Goal: Find contact information: Find contact information

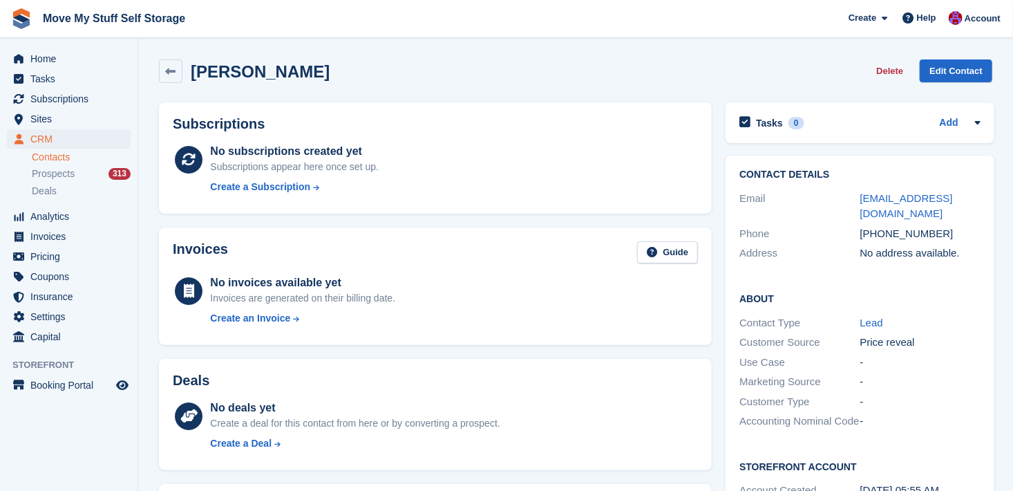
click at [152, 146] on div "Subscriptions No subscriptions created yet Subscriptions appear here once set u…" at bounding box center [435, 157] width 567 height 125
click at [53, 157] on link "Contacts" at bounding box center [81, 157] width 99 height 13
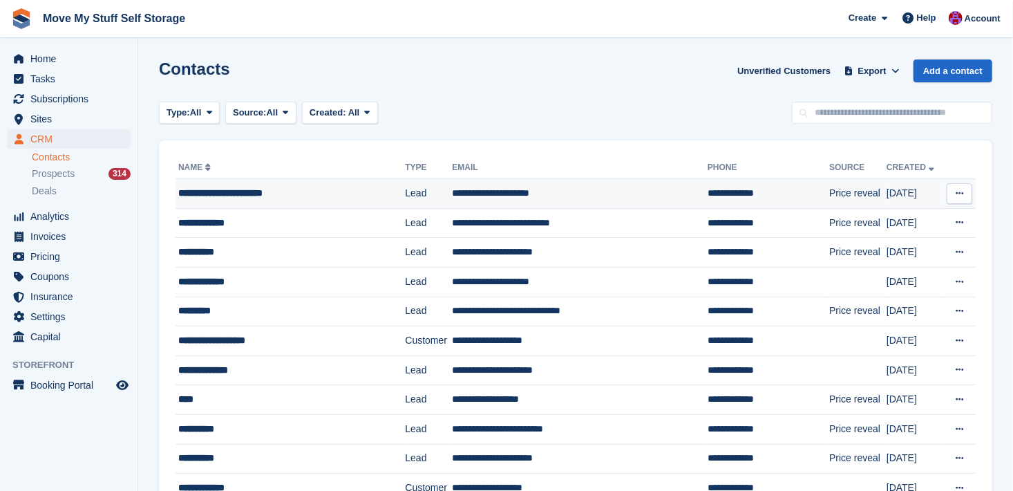
click at [195, 192] on div "**********" at bounding box center [279, 193] width 203 height 15
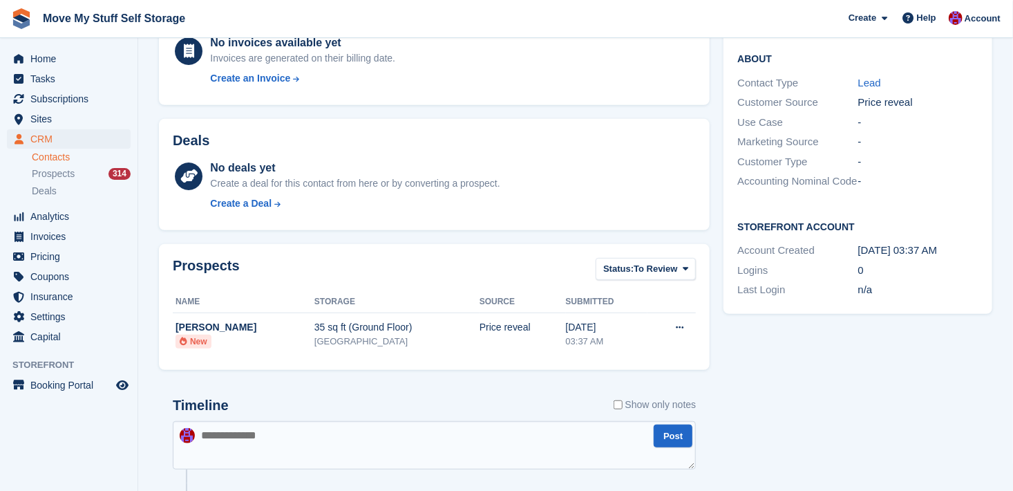
scroll to position [246, 0]
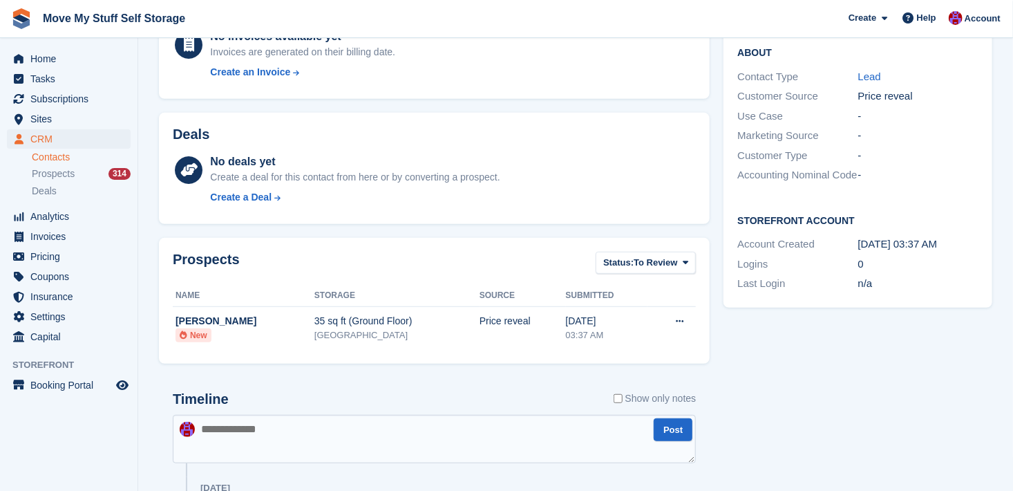
click at [241, 456] on textarea at bounding box center [434, 439] width 523 height 48
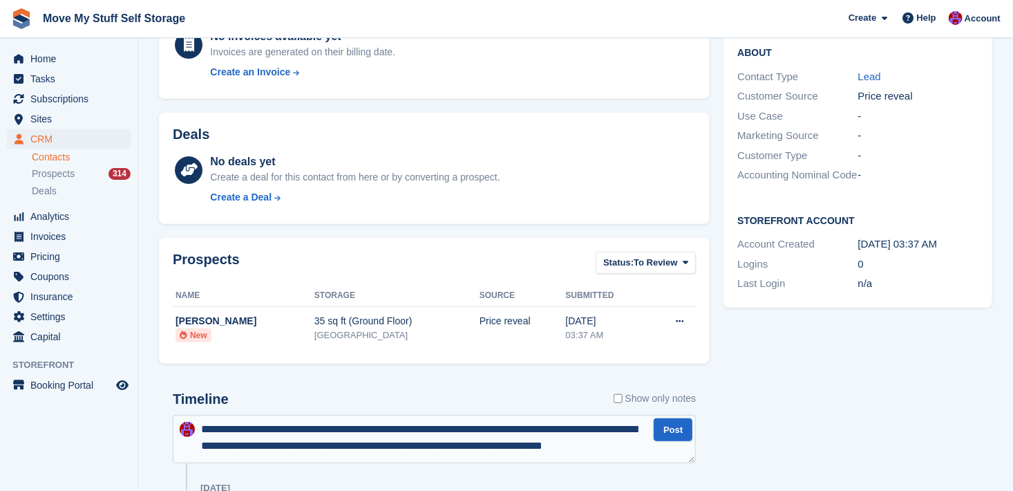
scroll to position [8, 0]
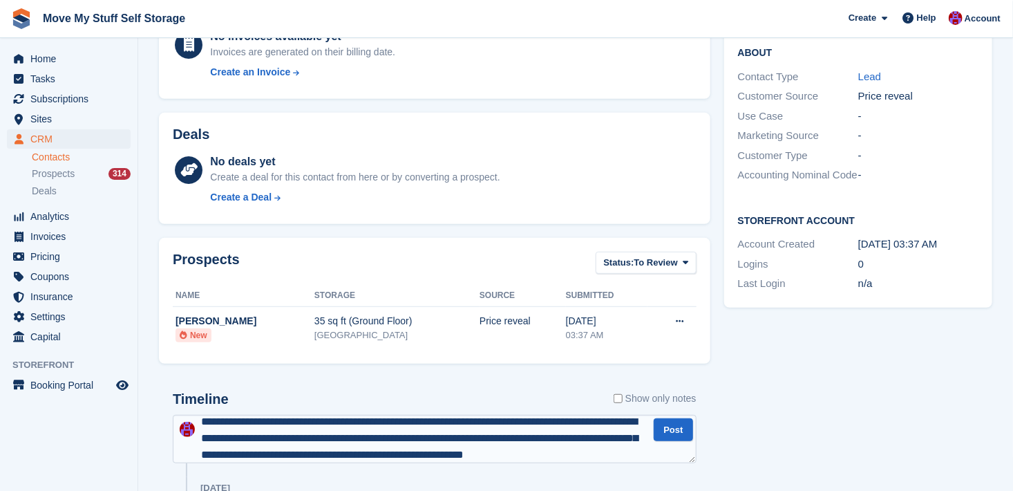
type textarea "**********"
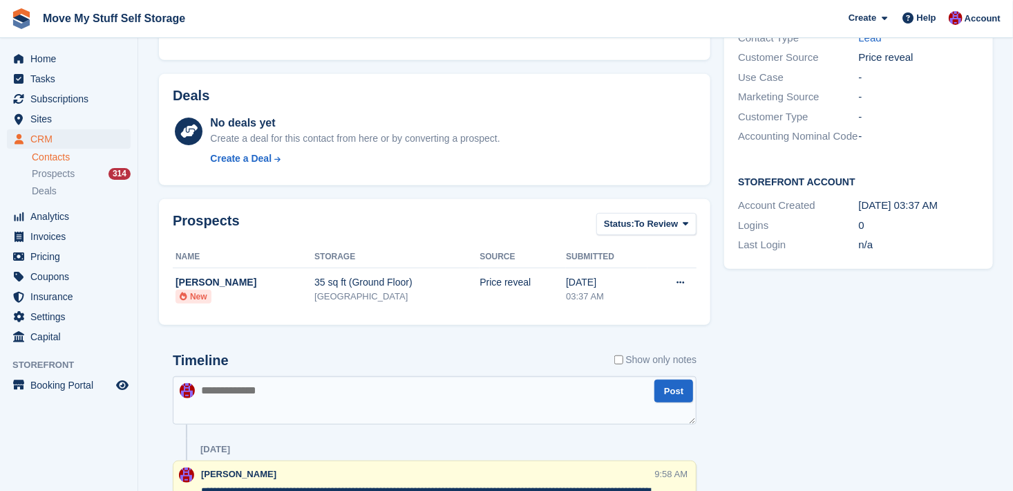
scroll to position [0, 0]
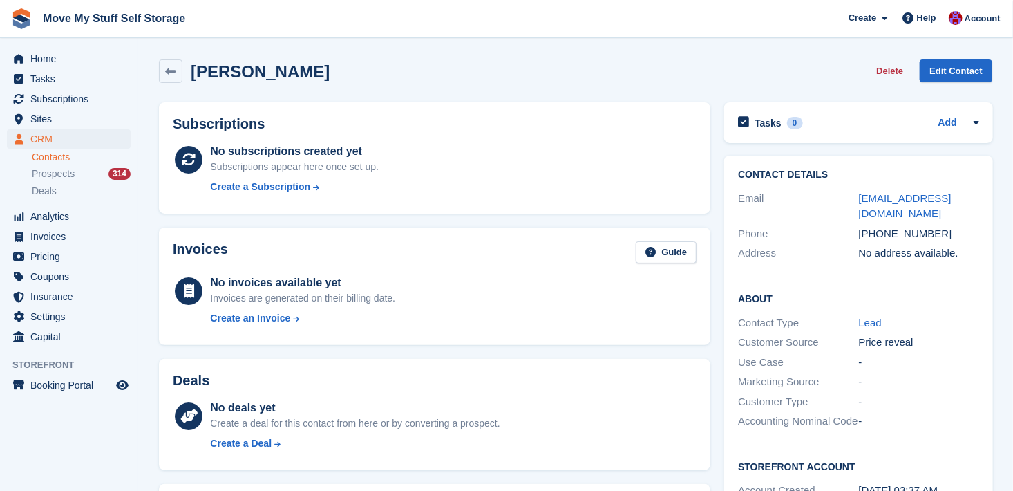
drag, startPoint x: 390, startPoint y: 79, endPoint x: 197, endPoint y: 66, distance: 193.3
click at [197, 66] on div "[PERSON_NAME] Delete Edit Contact" at bounding box center [576, 71] width 834 height 24
copy h2 "[PERSON_NAME]"
drag, startPoint x: 937, startPoint y: 216, endPoint x: 876, endPoint y: 217, distance: 60.1
click at [876, 226] on div "[PHONE_NUMBER]" at bounding box center [919, 234] width 120 height 16
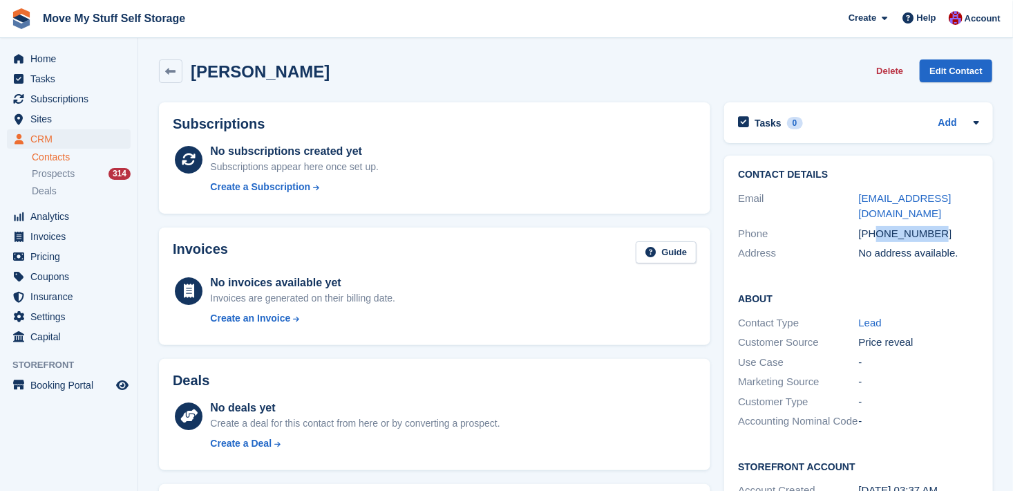
copy div "7895793746"
